Goal: Task Accomplishment & Management: Use online tool/utility

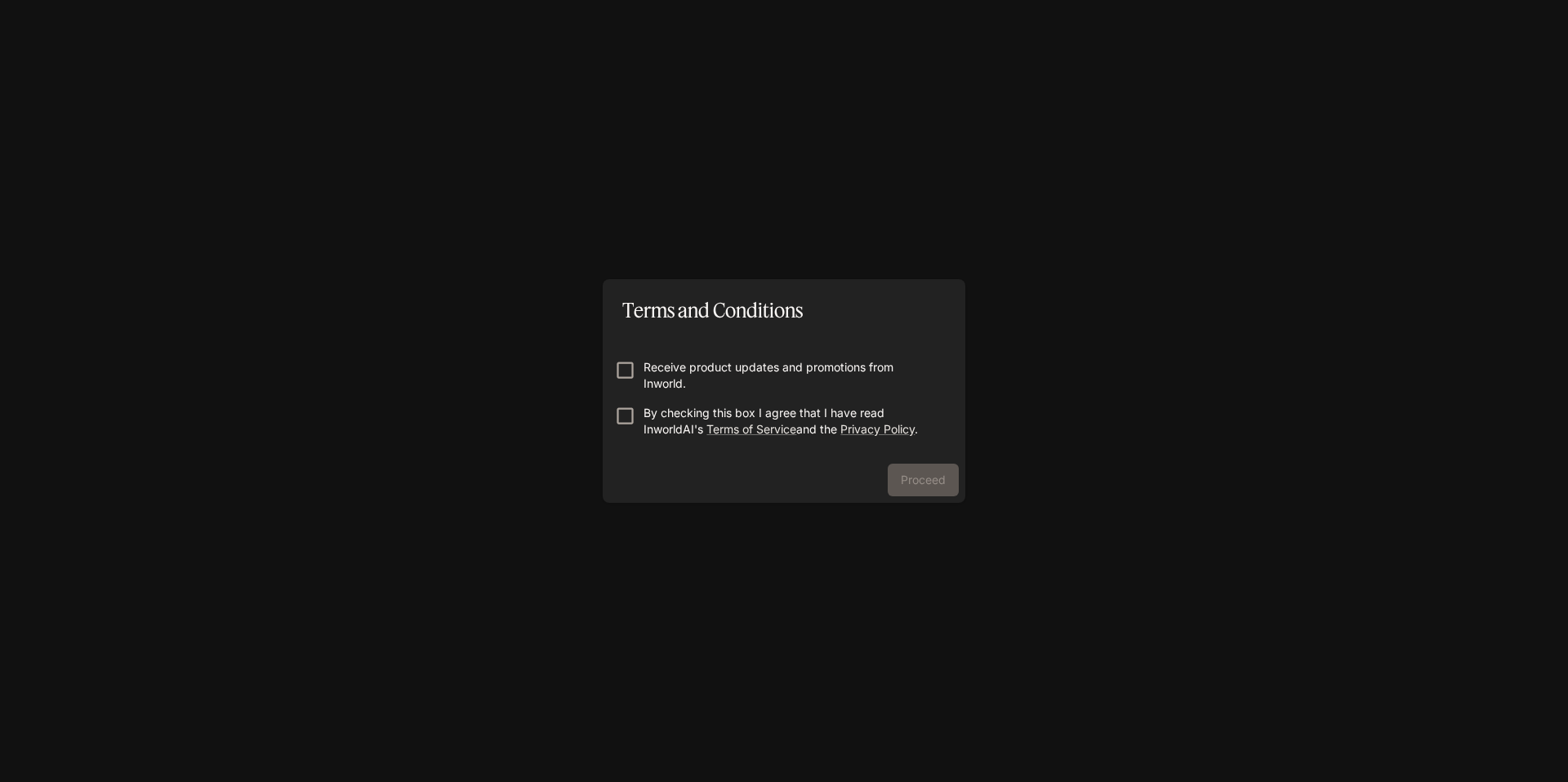
click at [1049, 485] on div "Terms and Conditions Receive product updates and promotions from Inworld. By ch…" at bounding box center [784, 391] width 1568 height 782
click at [942, 493] on div "Proceed" at bounding box center [784, 483] width 363 height 39
click at [912, 481] on button "Proceed" at bounding box center [923, 479] width 71 height 33
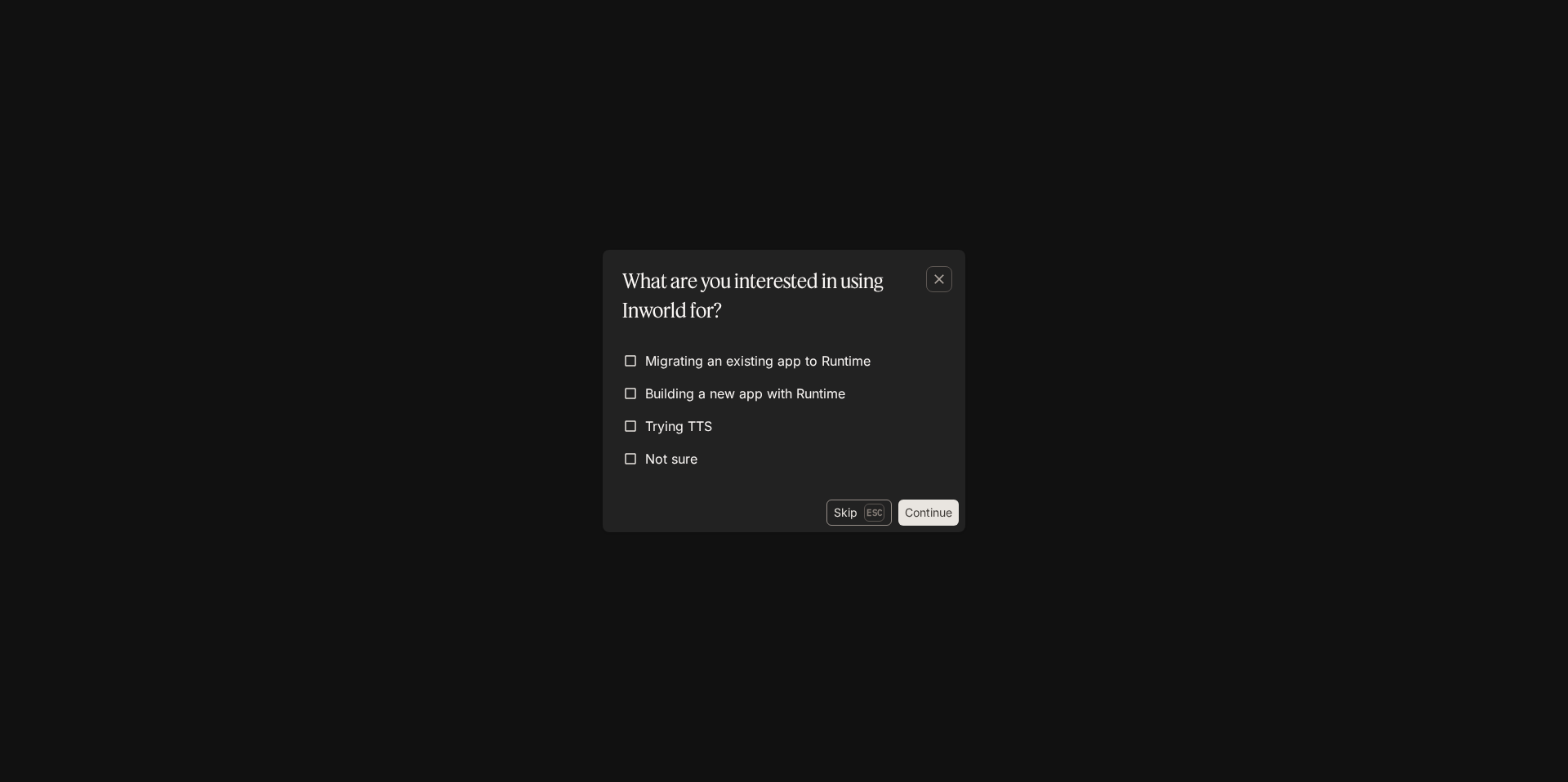
click at [848, 525] on button "Skip Esc" at bounding box center [858, 513] width 65 height 26
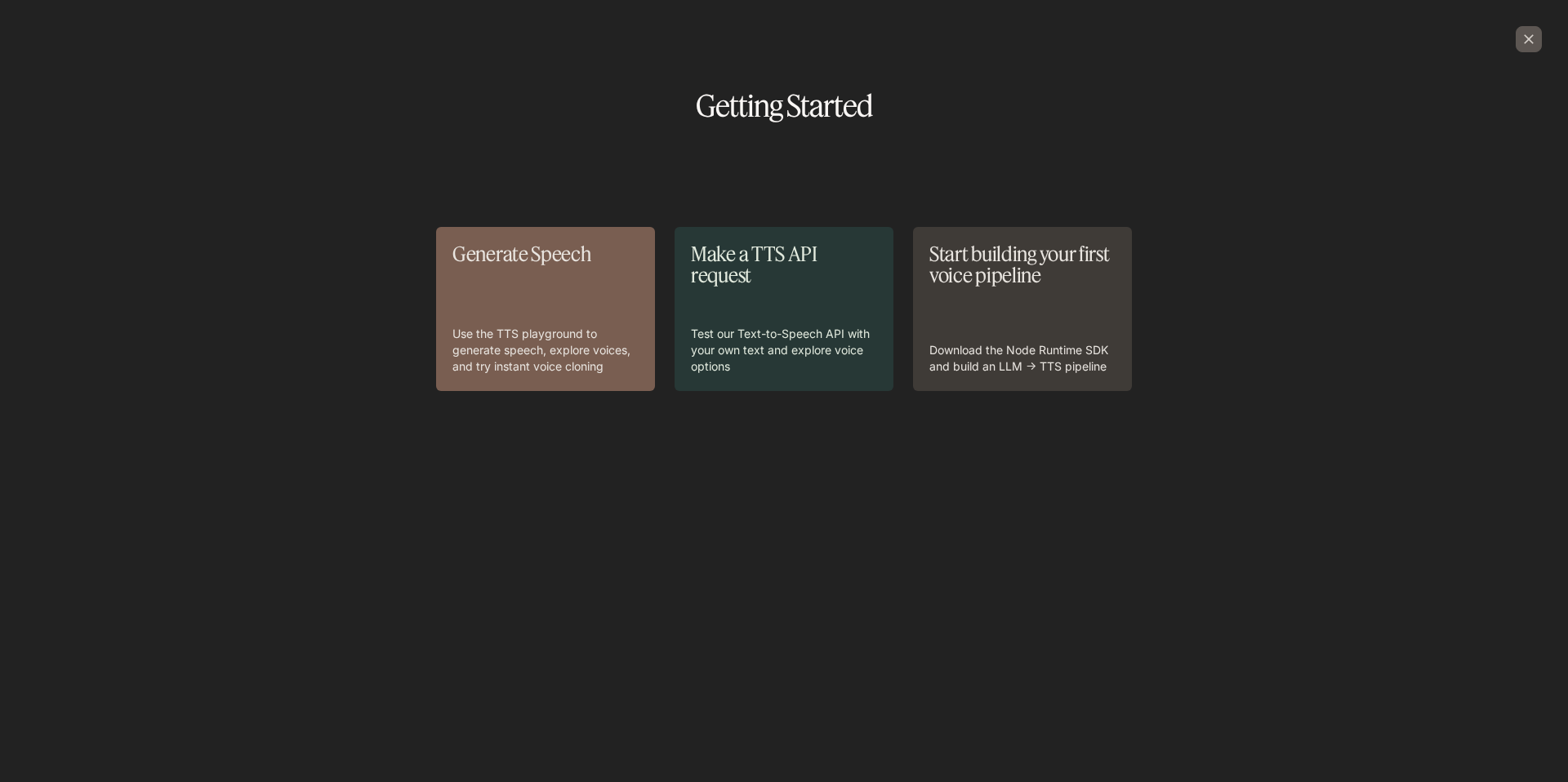
click at [1527, 39] on icon "button" at bounding box center [1529, 39] width 16 height 16
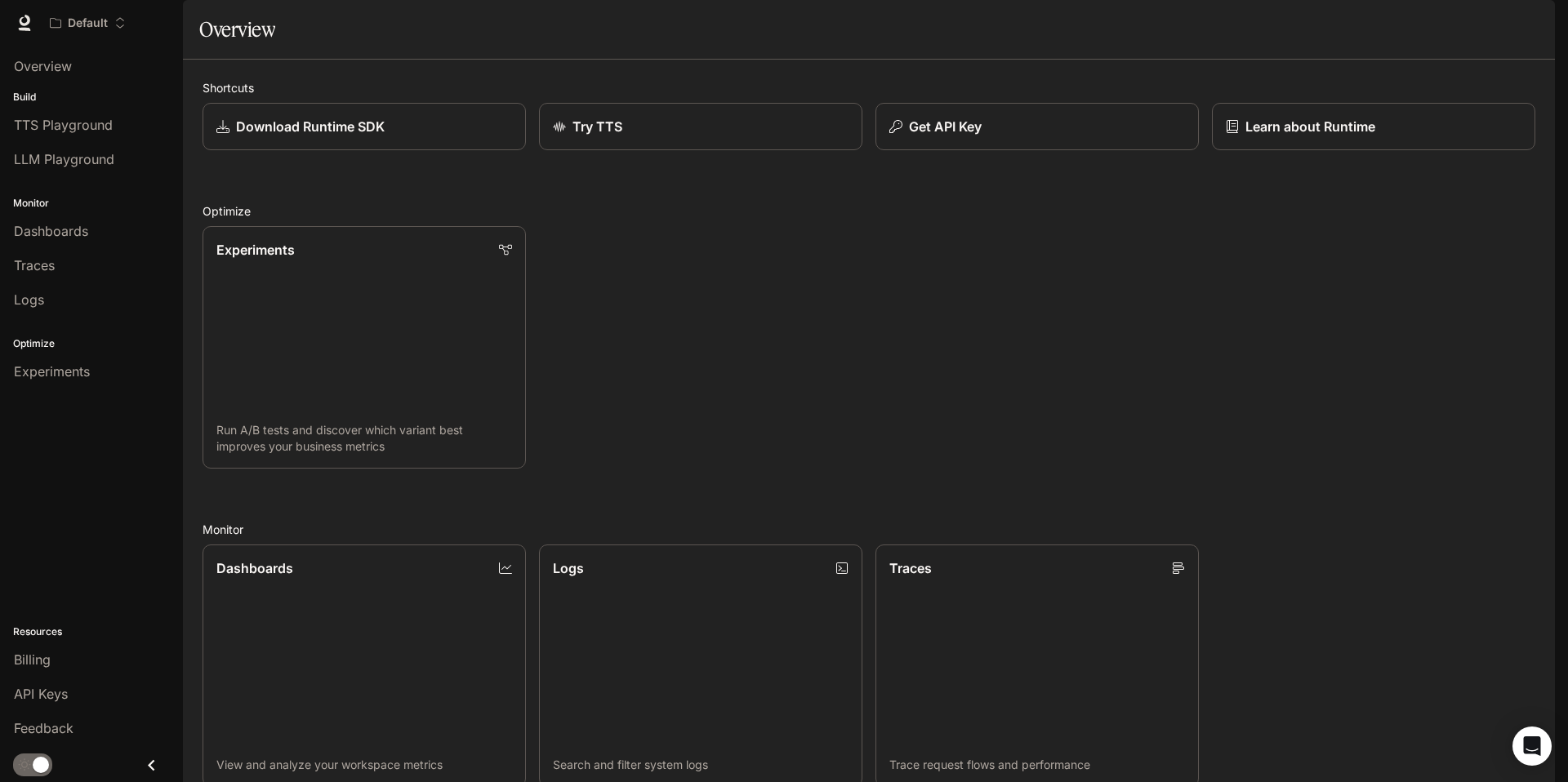
click at [1522, 23] on div "button" at bounding box center [1532, 23] width 23 height 23
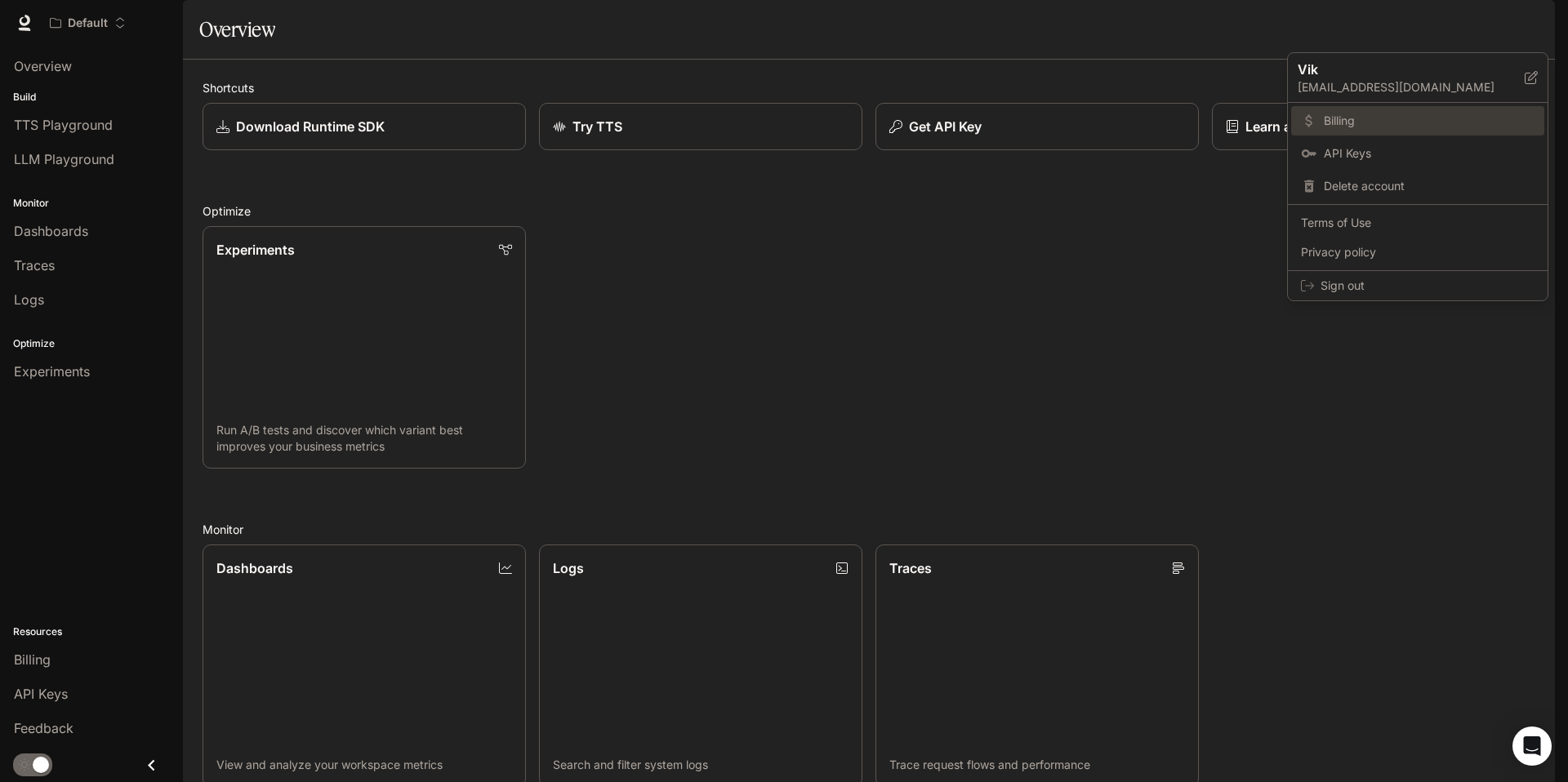
click at [1405, 116] on span "Billing" at bounding box center [1429, 120] width 211 height 16
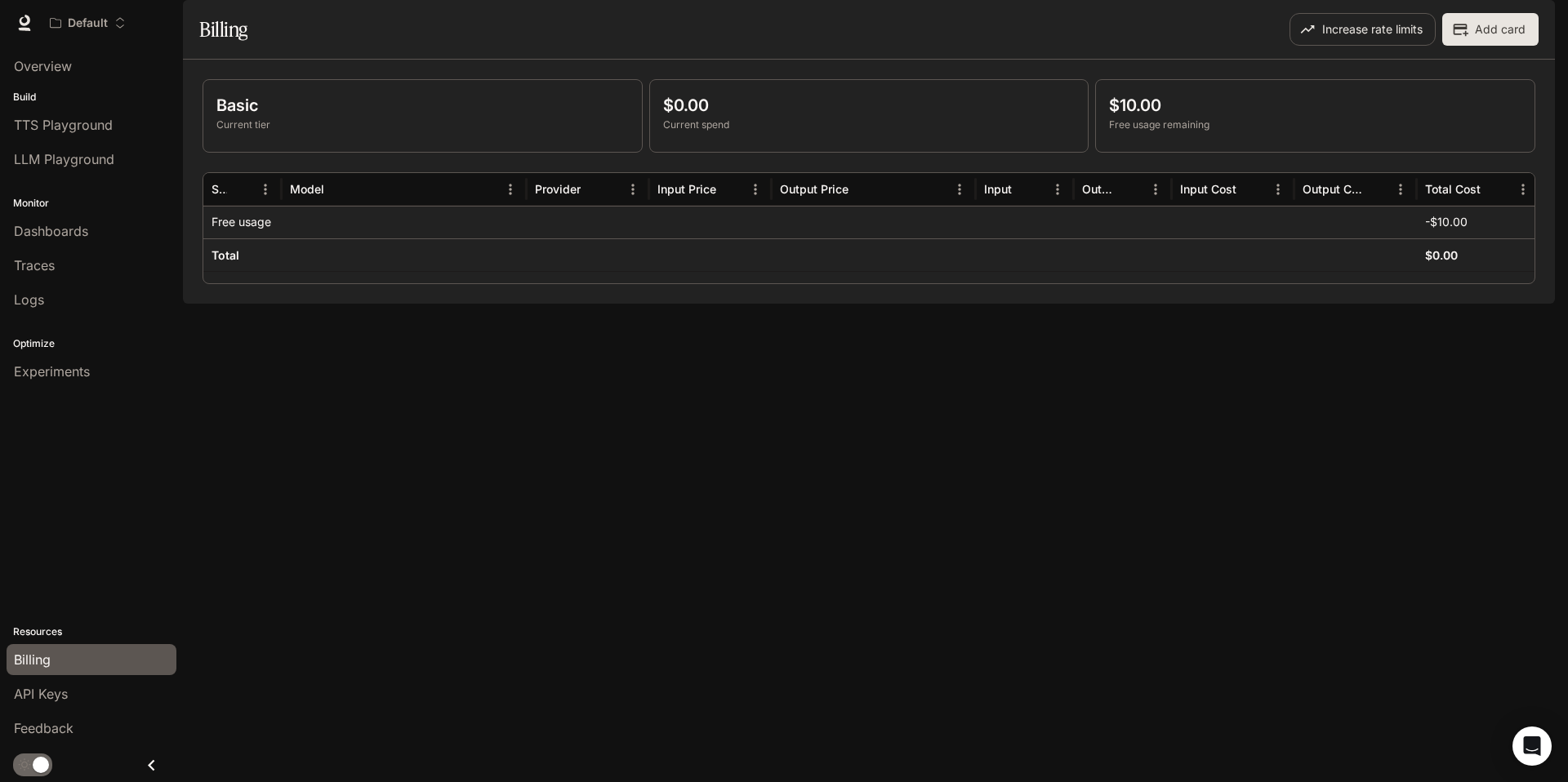
click at [1537, 8] on button "button" at bounding box center [1531, 23] width 33 height 33
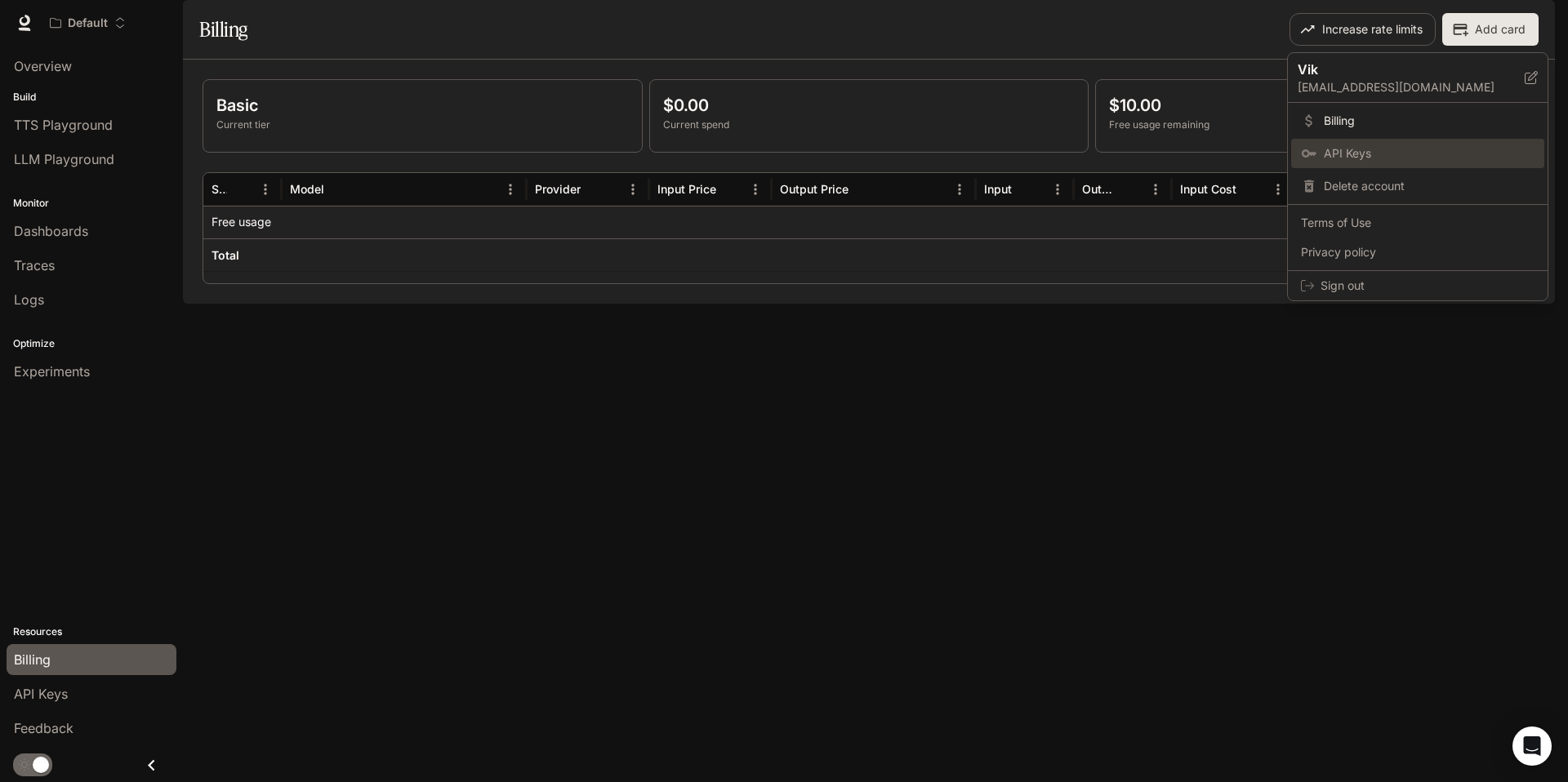
click at [1402, 144] on link "API Keys" at bounding box center [1417, 153] width 253 height 29
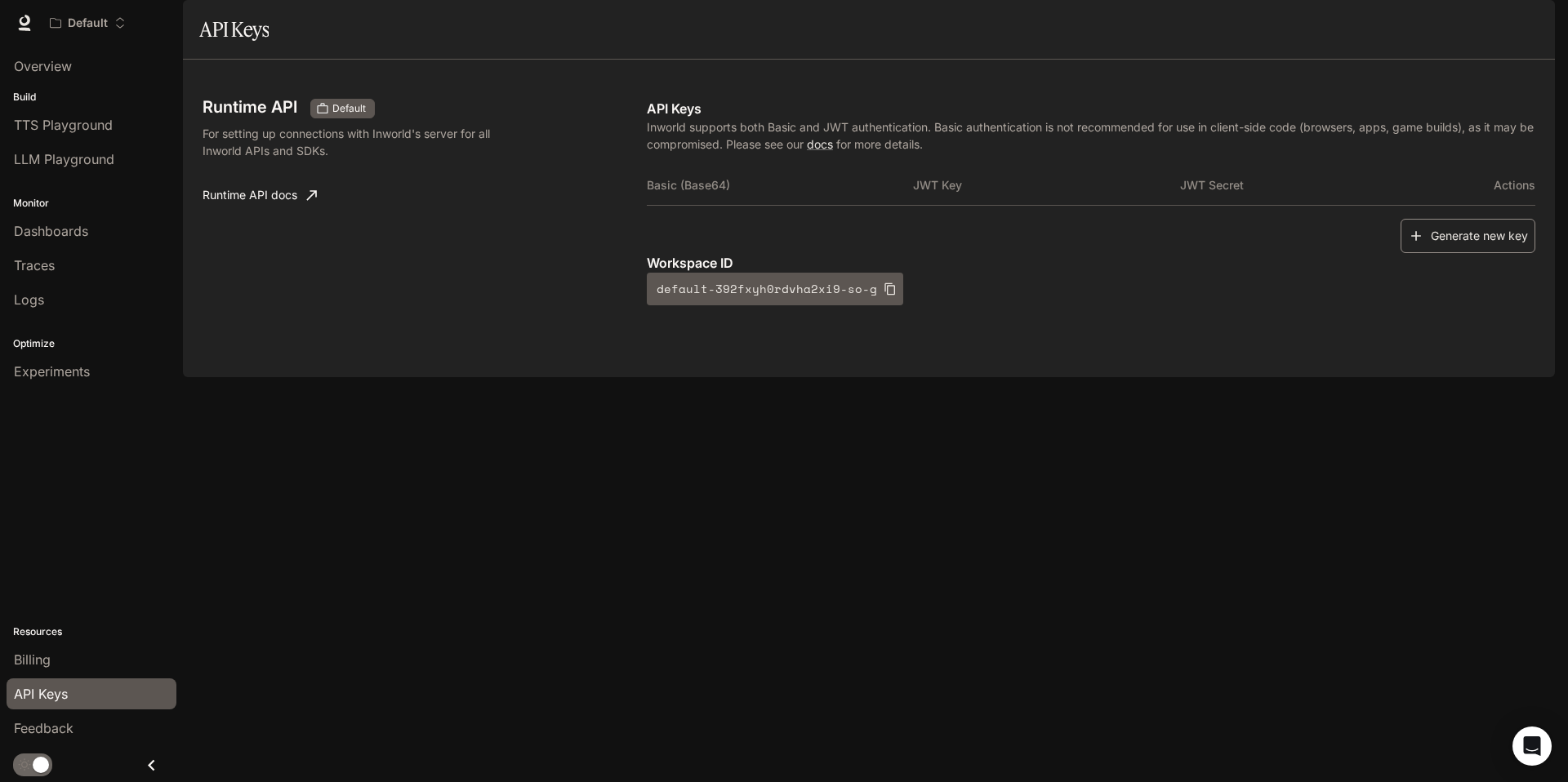
click at [1427, 254] on button "Generate new key" at bounding box center [1467, 236] width 134 height 35
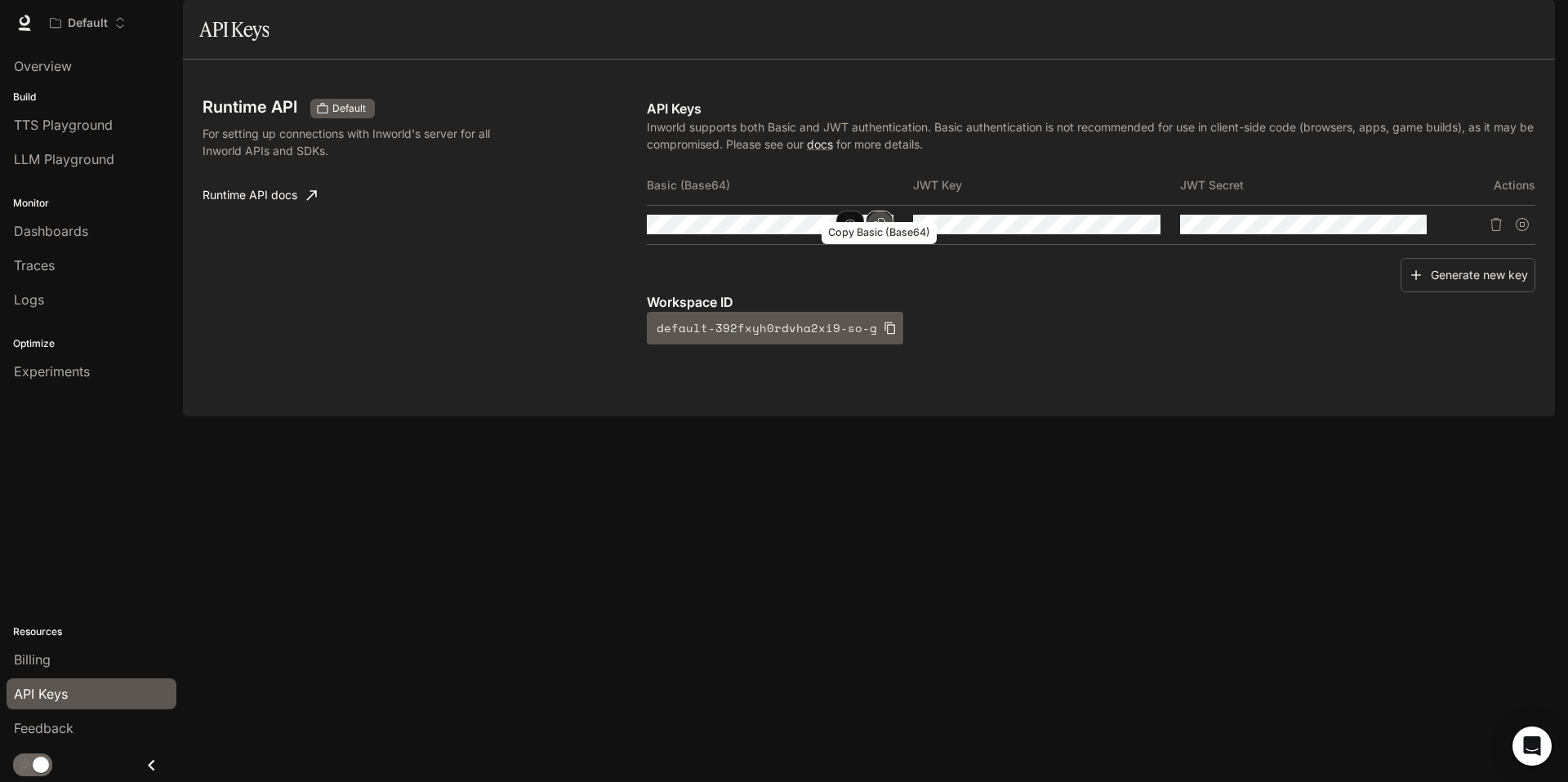
click at [880, 231] on icon "Copy Basic (Base64)" at bounding box center [880, 225] width 13 height 13
